Goal: Information Seeking & Learning: Learn about a topic

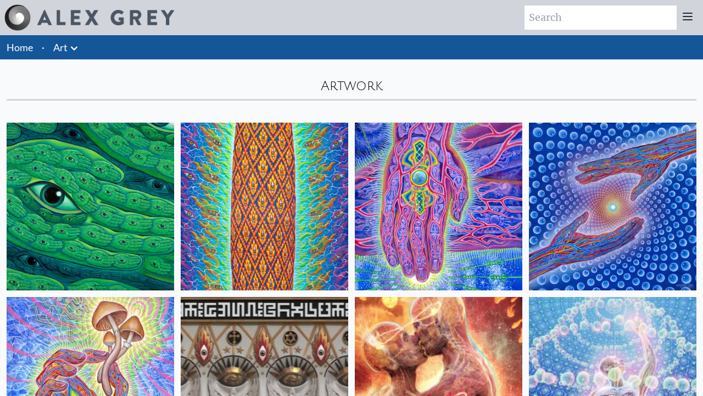
scroll to position [14681, 0]
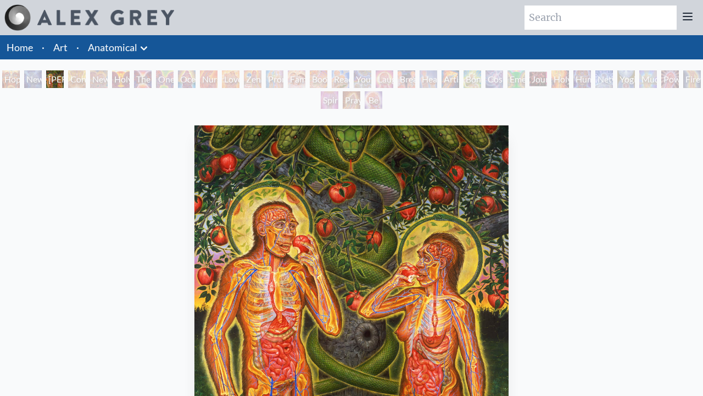
scroll to position [315, 0]
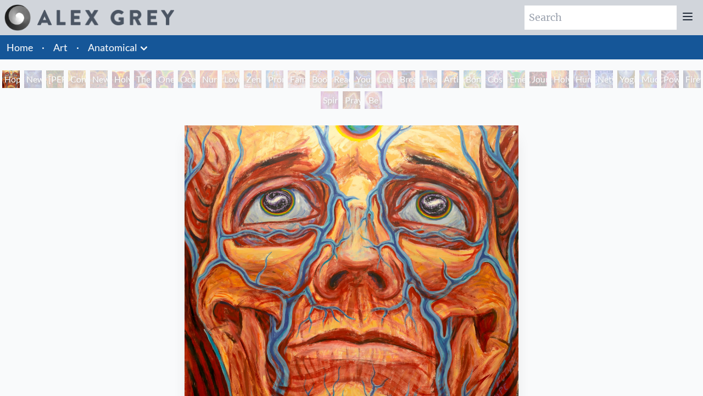
click at [42, 79] on div "New Man [DEMOGRAPHIC_DATA]: [DEMOGRAPHIC_DATA] Mind" at bounding box center [33, 79] width 18 height 18
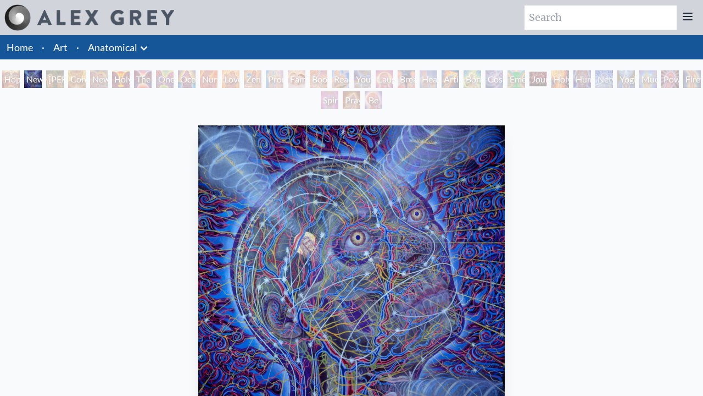
click at [154, 79] on div "Hope New Man [DEMOGRAPHIC_DATA]: [PERSON_NAME] Mind [PERSON_NAME] & Eve Contemp…" at bounding box center [351, 91] width 703 height 42
click at [55, 79] on div "[PERSON_NAME] & Eve" at bounding box center [55, 79] width 18 height 18
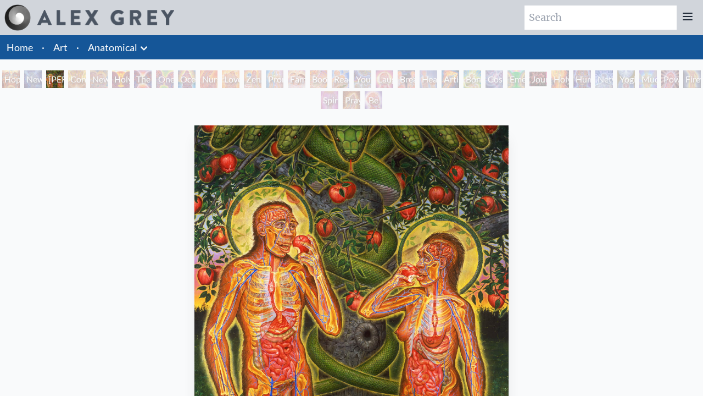
click at [86, 79] on div "Contemplation" at bounding box center [77, 79] width 18 height 18
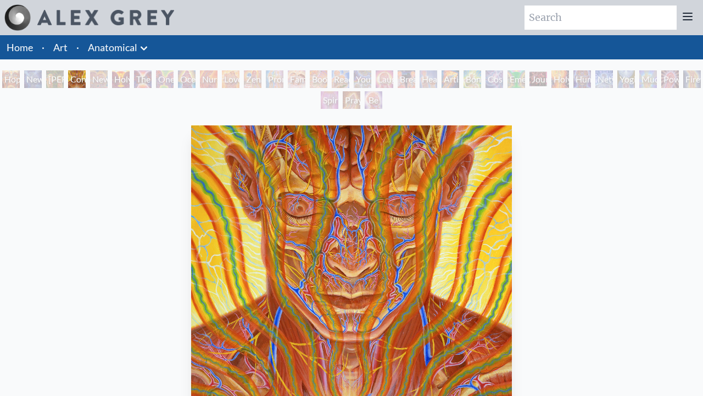
click at [108, 79] on div "New Man New Woman" at bounding box center [99, 79] width 18 height 18
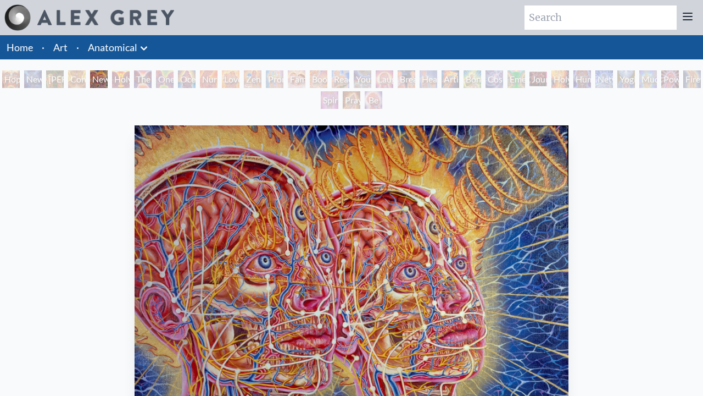
click at [174, 79] on div "One Taste" at bounding box center [165, 79] width 18 height 18
click at [126, 79] on div "Holy Grail" at bounding box center [121, 79] width 18 height 18
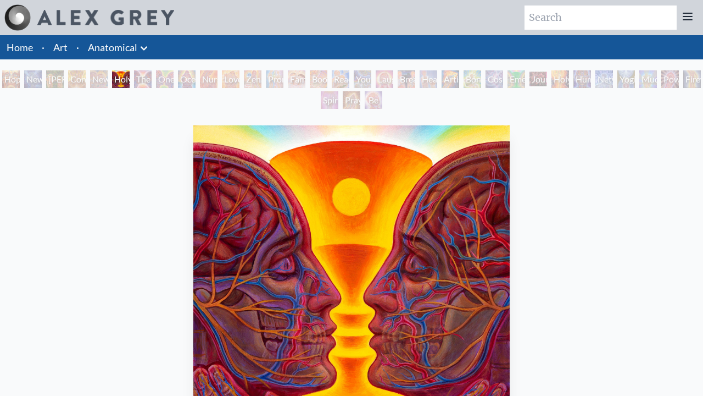
click at [152, 79] on div "The Kiss" at bounding box center [143, 79] width 18 height 18
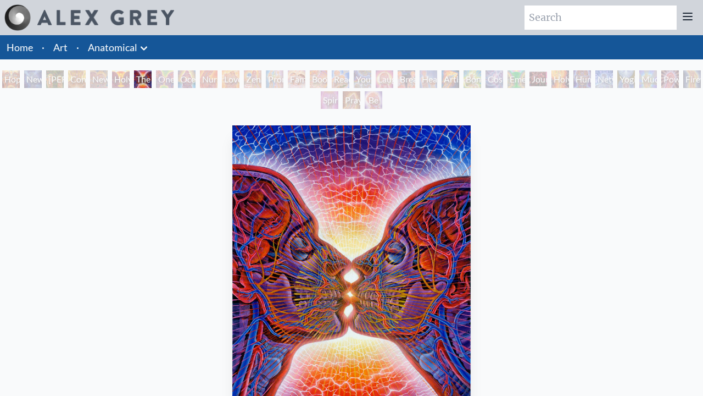
click at [174, 79] on div "One Taste" at bounding box center [165, 79] width 18 height 18
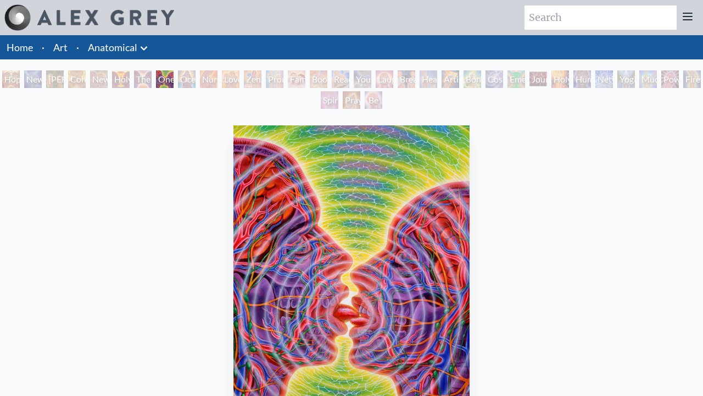
click at [196, 79] on div "Ocean of Love Bliss" at bounding box center [187, 79] width 18 height 18
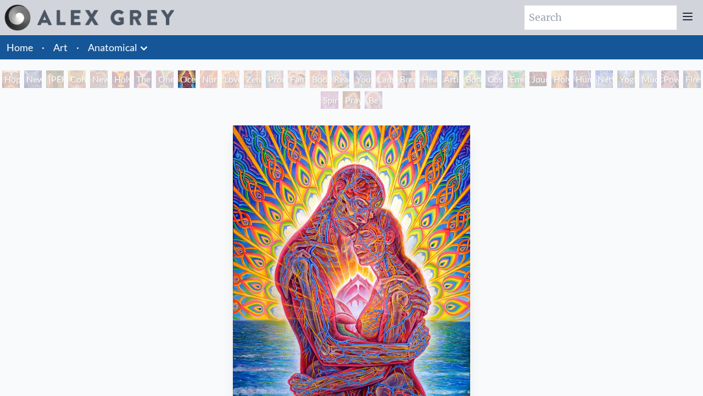
click at [262, 79] on div "Zena Lotus" at bounding box center [253, 79] width 18 height 18
click at [212, 79] on div "Nursing" at bounding box center [209, 79] width 18 height 18
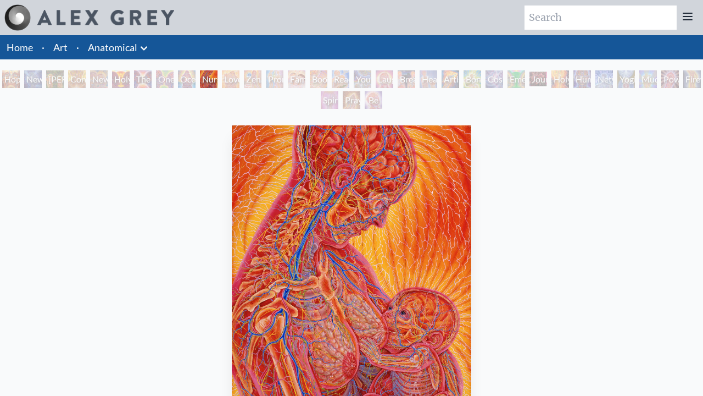
click at [240, 79] on div "Love Circuit" at bounding box center [231, 79] width 18 height 18
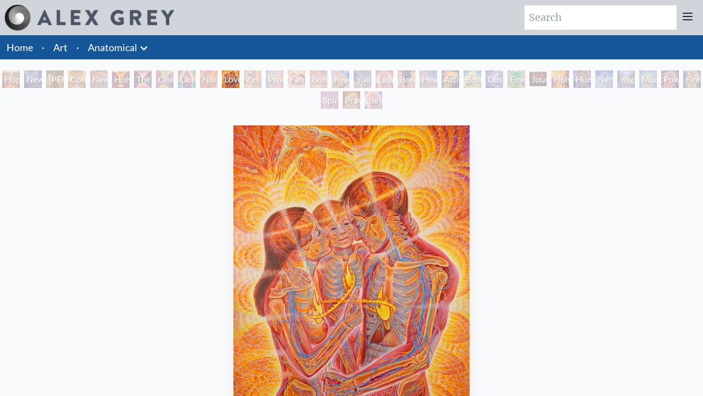
click at [262, 79] on div "Zena Lotus" at bounding box center [253, 79] width 18 height 18
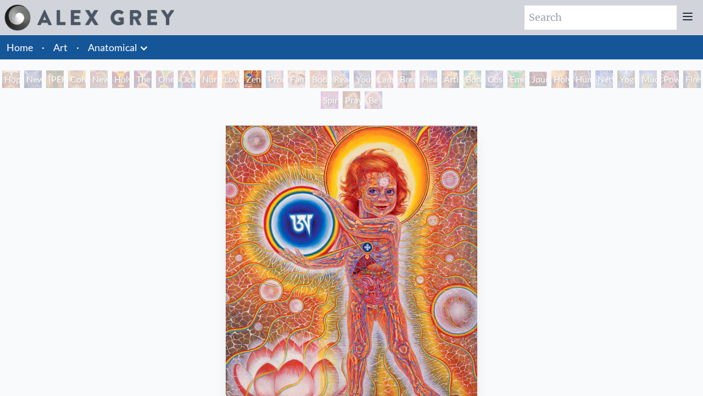
click at [284, 79] on div "Promise" at bounding box center [275, 79] width 18 height 18
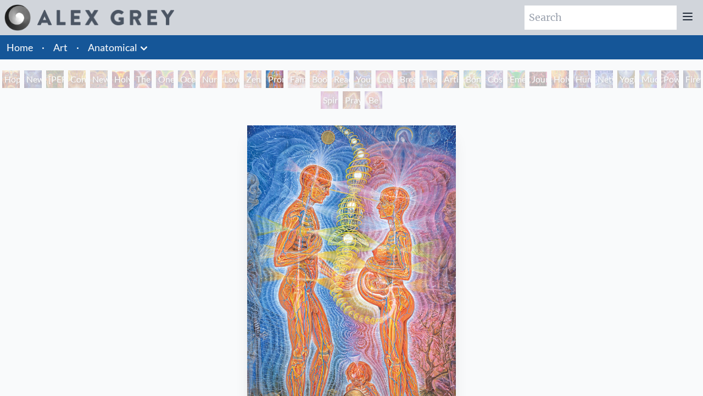
click at [328, 79] on div "Boo-boo" at bounding box center [319, 79] width 18 height 18
click at [304, 79] on div "Family" at bounding box center [297, 79] width 18 height 18
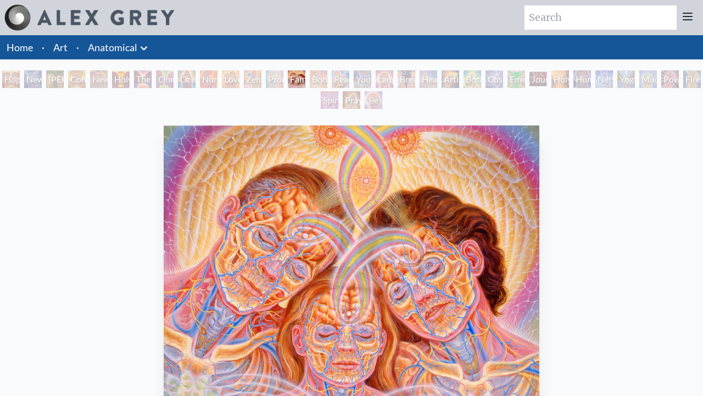
click at [328, 79] on div "Boo-boo" at bounding box center [319, 79] width 18 height 18
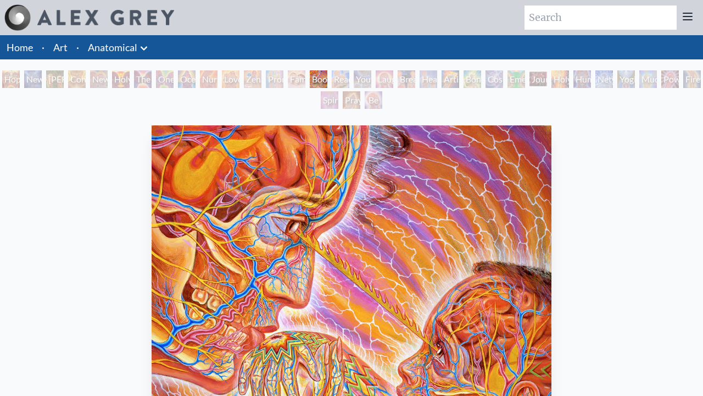
click at [350, 79] on div "Reading" at bounding box center [341, 79] width 18 height 18
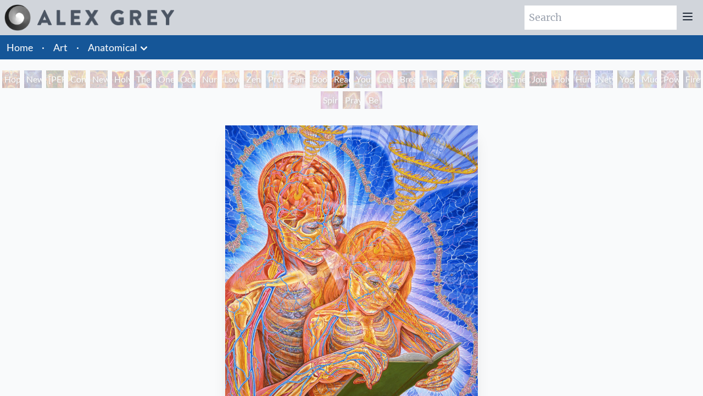
click at [372, 79] on div "Young & Old" at bounding box center [363, 79] width 18 height 18
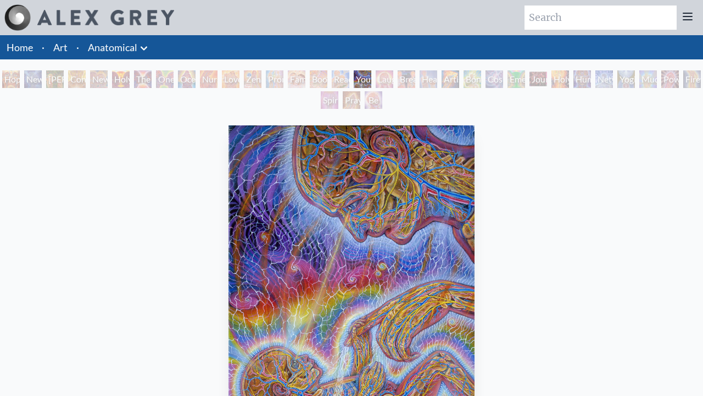
click at [394, 79] on div "Laughing Man" at bounding box center [385, 79] width 18 height 18
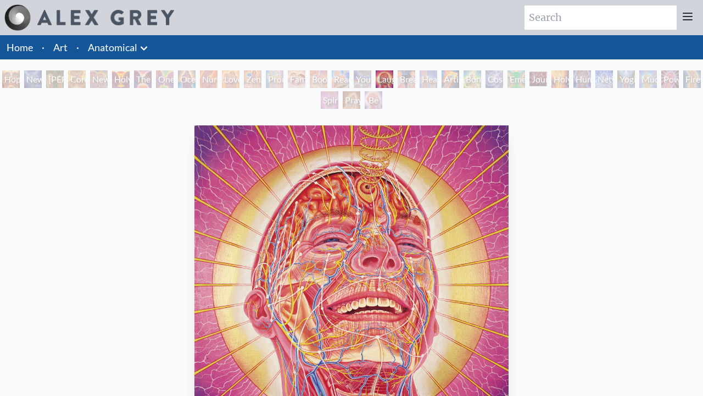
click at [437, 79] on div "Healing" at bounding box center [429, 79] width 18 height 18
click at [415, 79] on div "Breathing" at bounding box center [407, 79] width 18 height 18
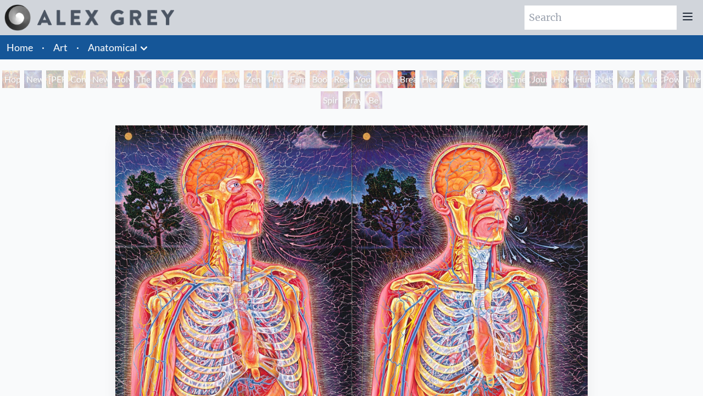
click at [437, 79] on div "Healing" at bounding box center [429, 79] width 18 height 18
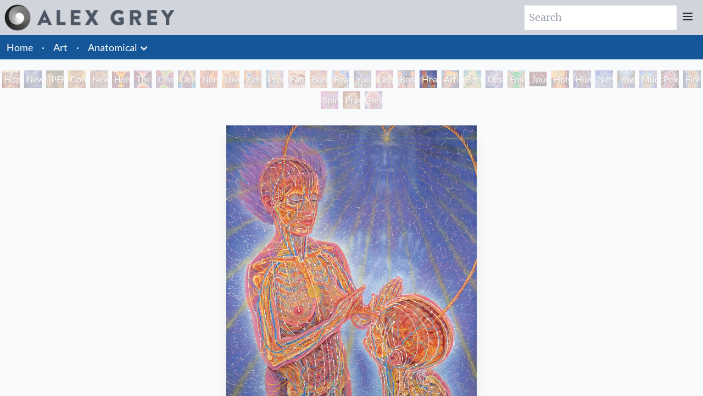
click at [459, 79] on div "Artist's Hand" at bounding box center [451, 79] width 18 height 18
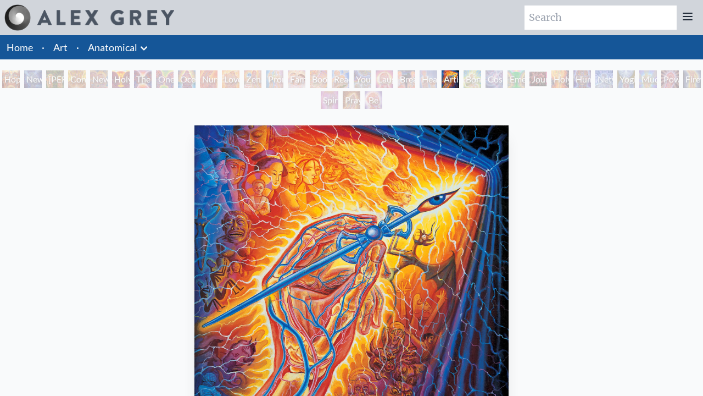
click at [525, 79] on div "Emerald Grail" at bounding box center [517, 79] width 18 height 18
click at [481, 79] on div "Bond" at bounding box center [473, 79] width 18 height 18
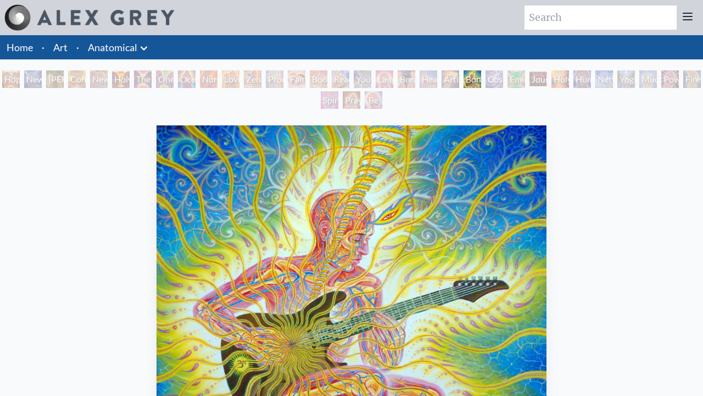
click at [503, 79] on div "Cosmic Lovers" at bounding box center [495, 79] width 18 height 18
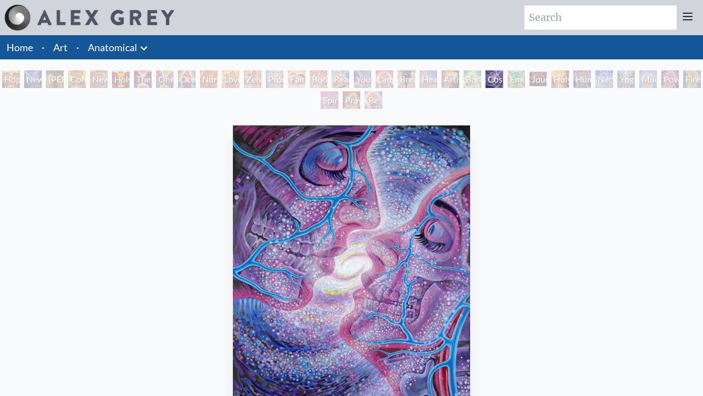
click at [525, 79] on div "Emerald Grail" at bounding box center [517, 79] width 18 height 18
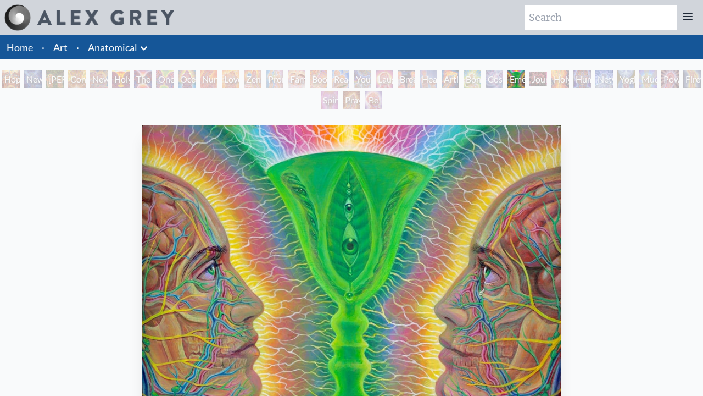
click at [547, 79] on div "Journey of the Wounded Healer" at bounding box center [539, 79] width 18 height 18
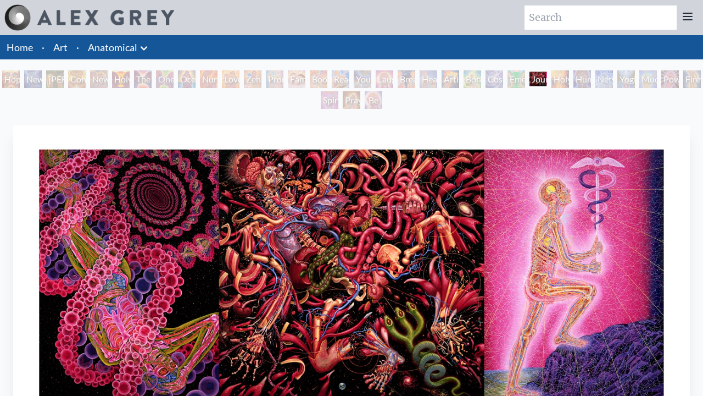
click at [685, 79] on div "Hope New Man [DEMOGRAPHIC_DATA]: [PERSON_NAME] Mind [PERSON_NAME] & Eve Contemp…" at bounding box center [351, 91] width 703 height 42
